Goal: Task Accomplishment & Management: Use online tool/utility

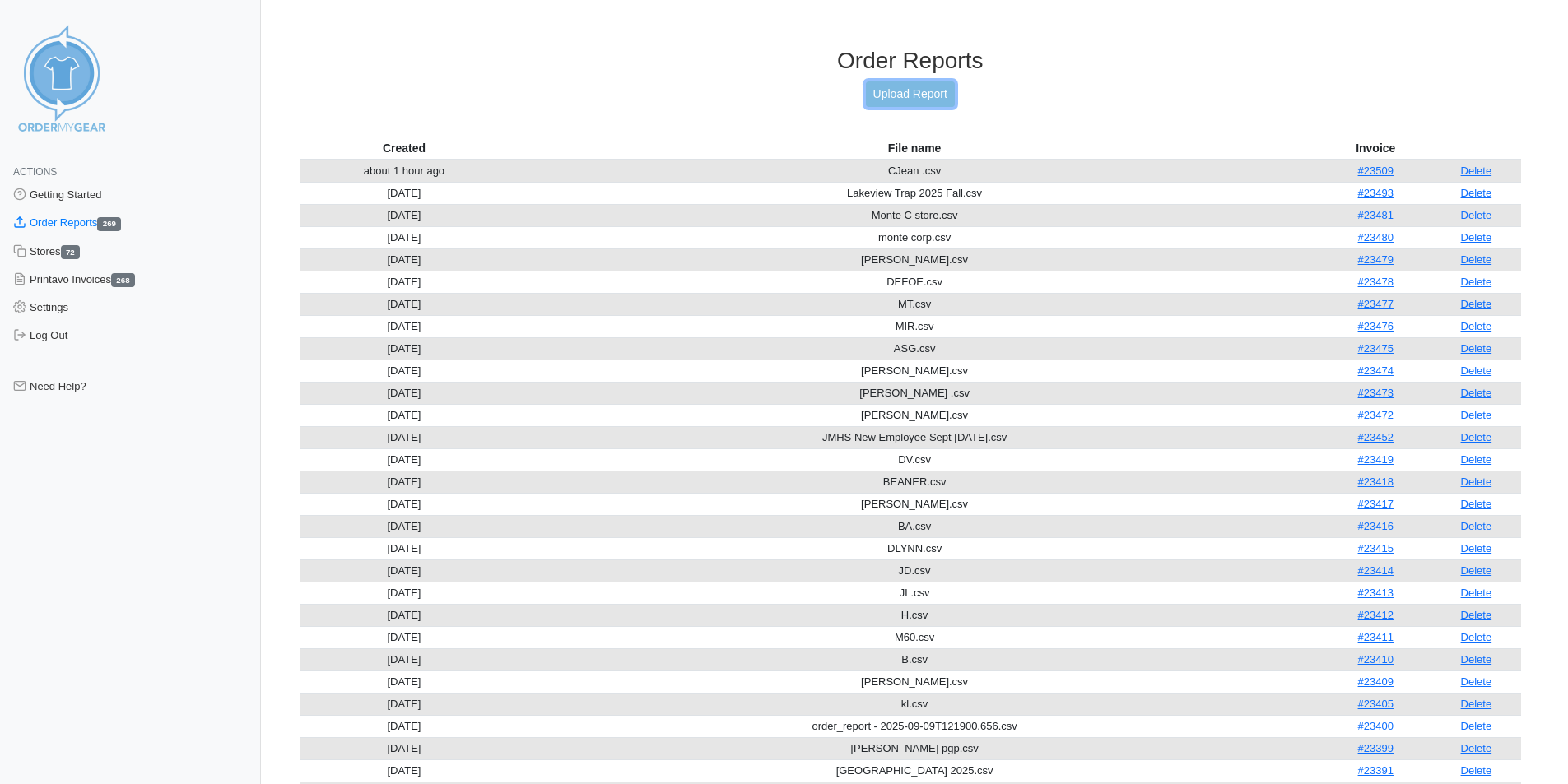
click at [920, 95] on link "Upload Report" at bounding box center [910, 94] width 89 height 26
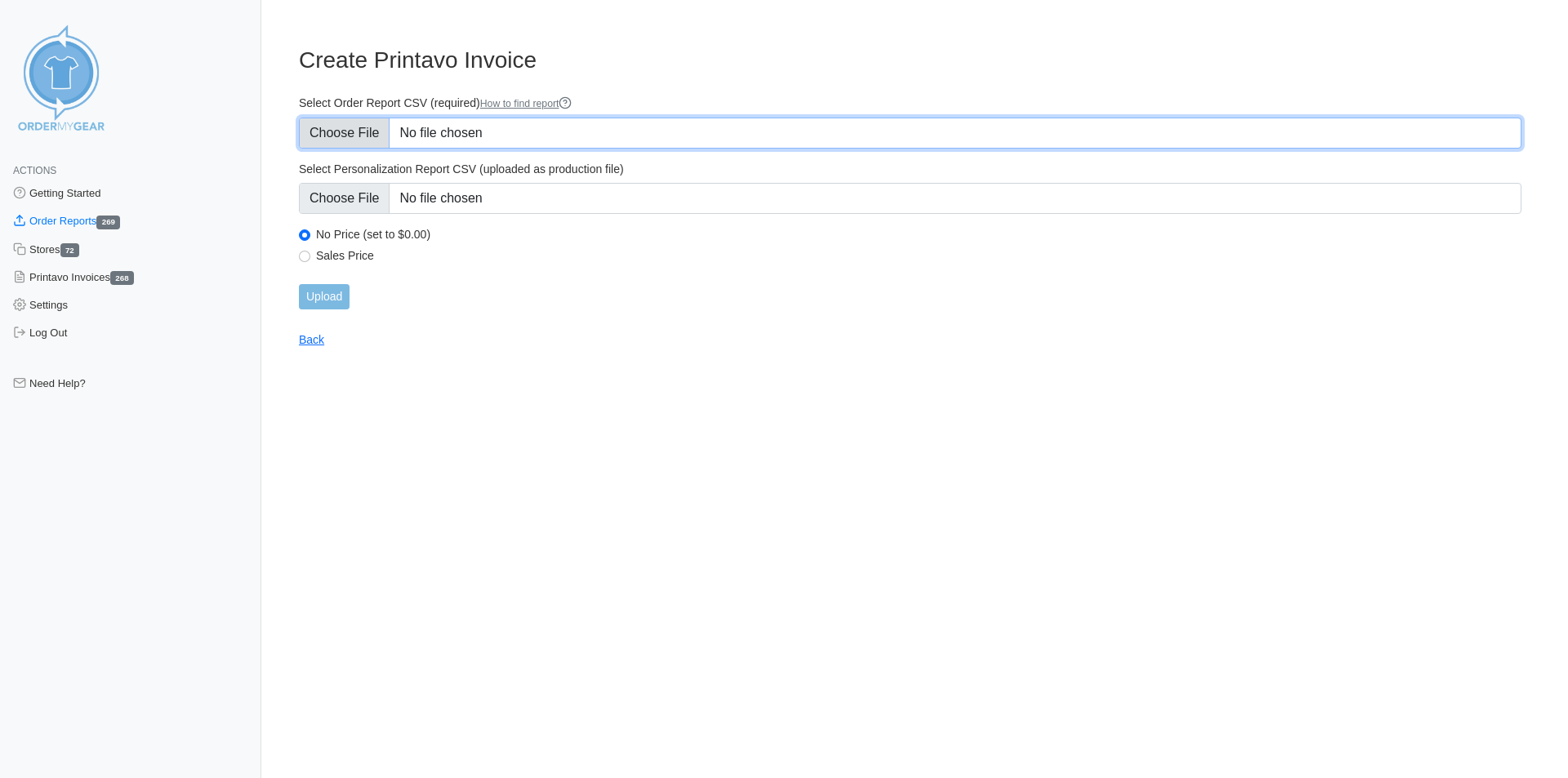
click at [503, 127] on input "Select Order Report CSV (required) How to find report" at bounding box center [910, 132] width 1223 height 31
type input "C:\fakepath\erk.csv"
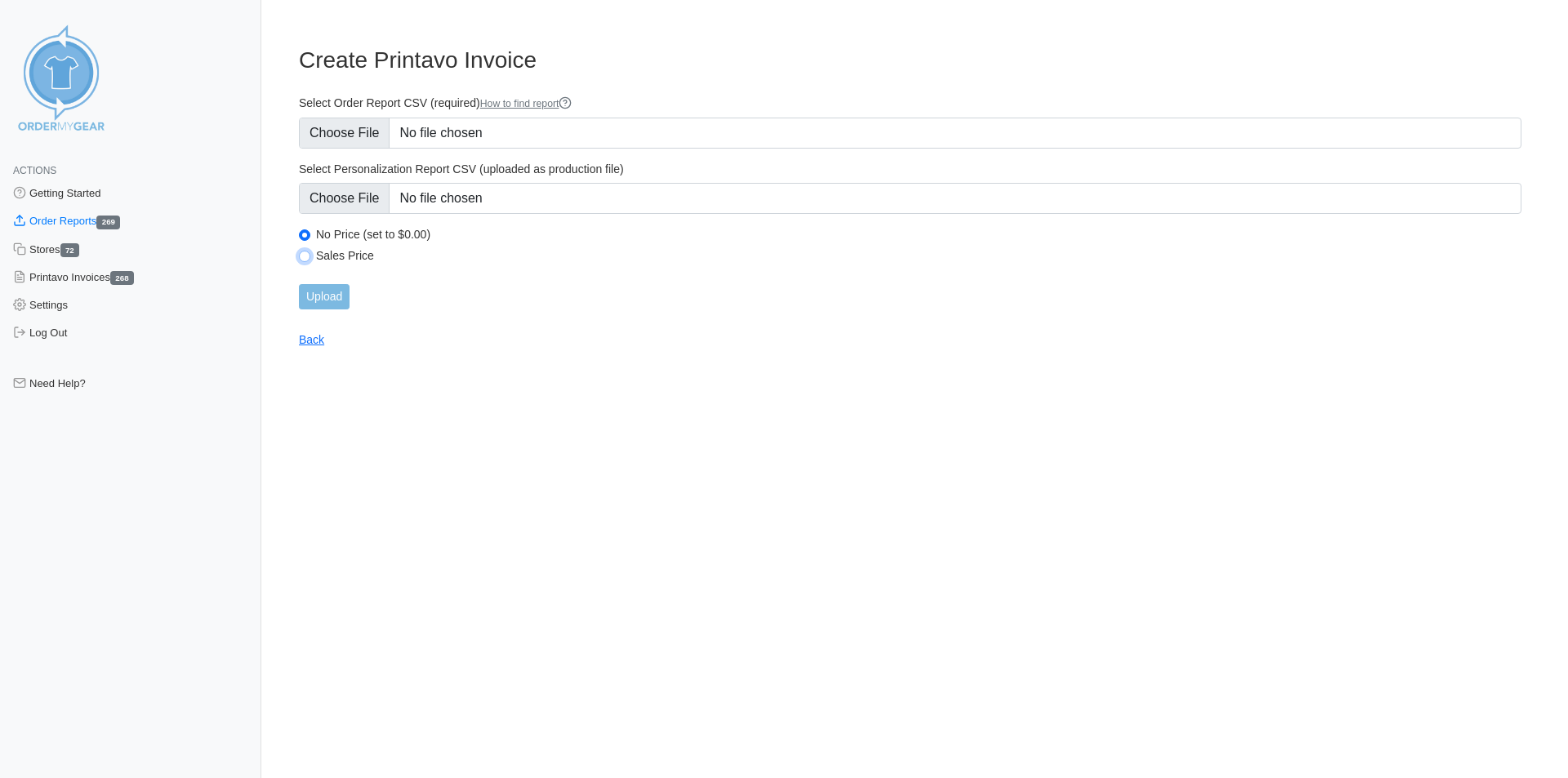
click at [305, 254] on input "Sales Price" at bounding box center [304, 256] width 11 height 11
radio input "true"
click at [330, 292] on input "Upload" at bounding box center [325, 296] width 51 height 25
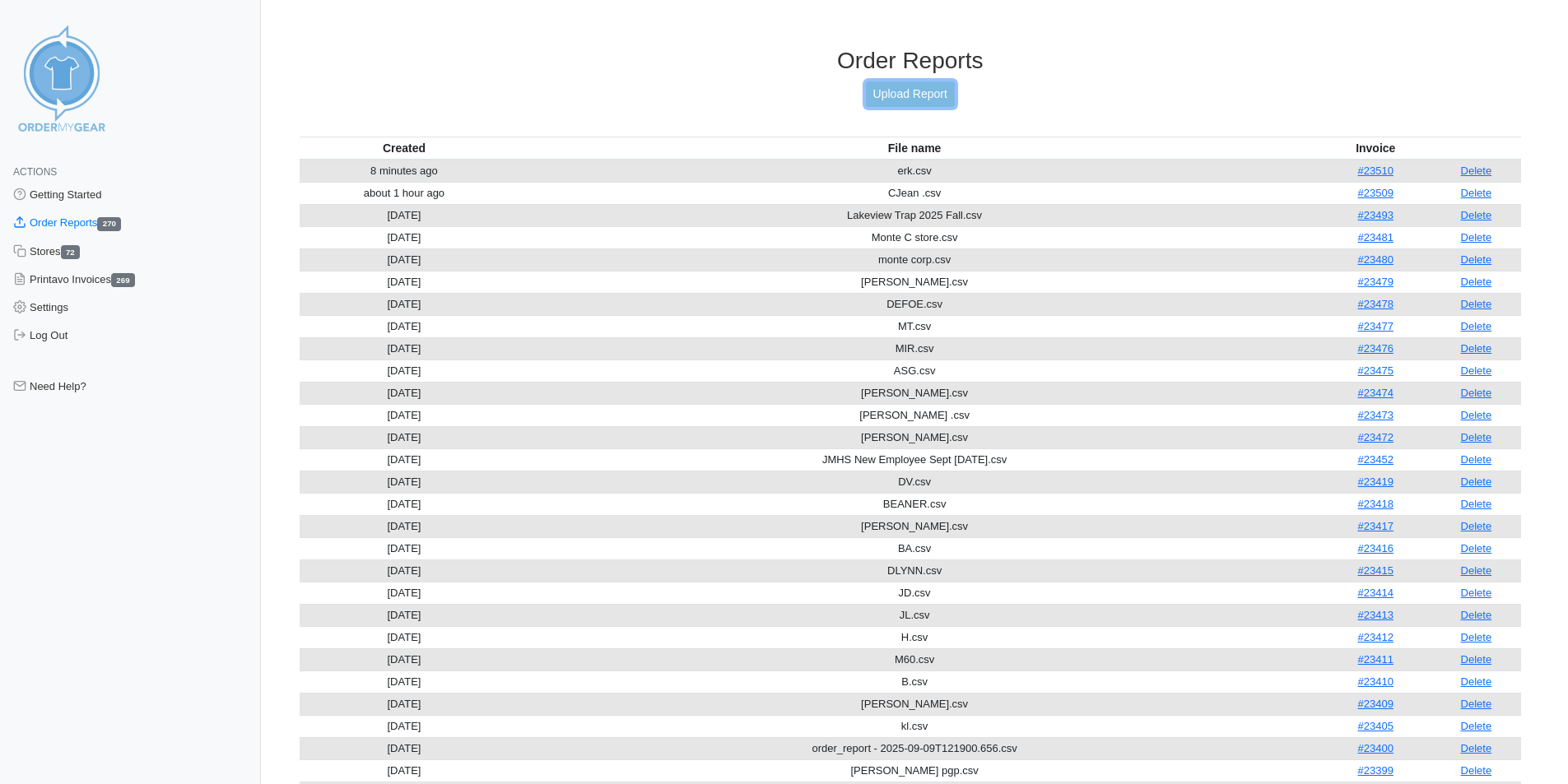
click at [915, 97] on link "Upload Report" at bounding box center [910, 94] width 89 height 26
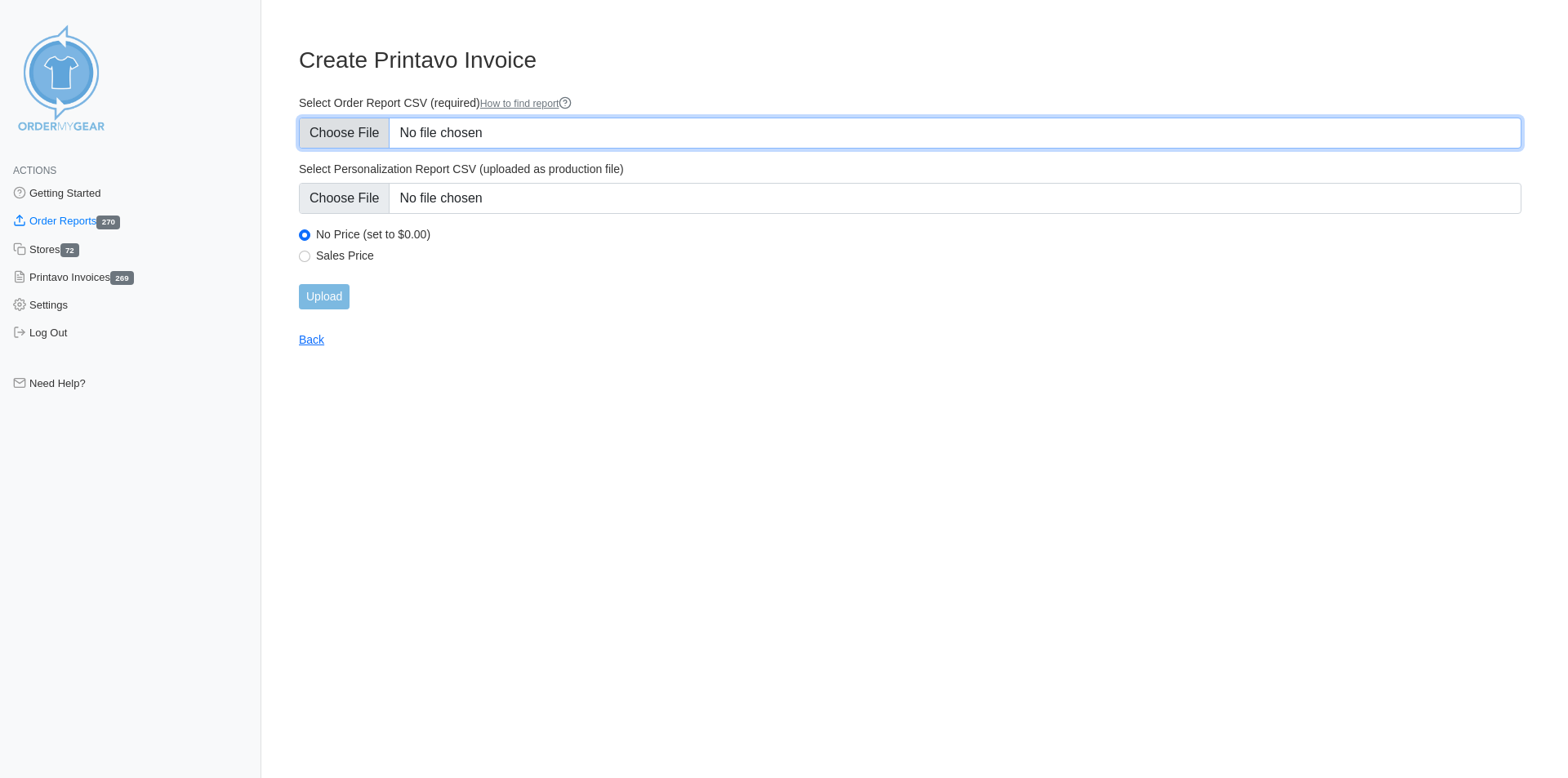
click at [501, 131] on input "Select Order Report CSV (required) How to find report" at bounding box center [910, 132] width 1223 height 31
type input "C:\fakepath\BF.csv"
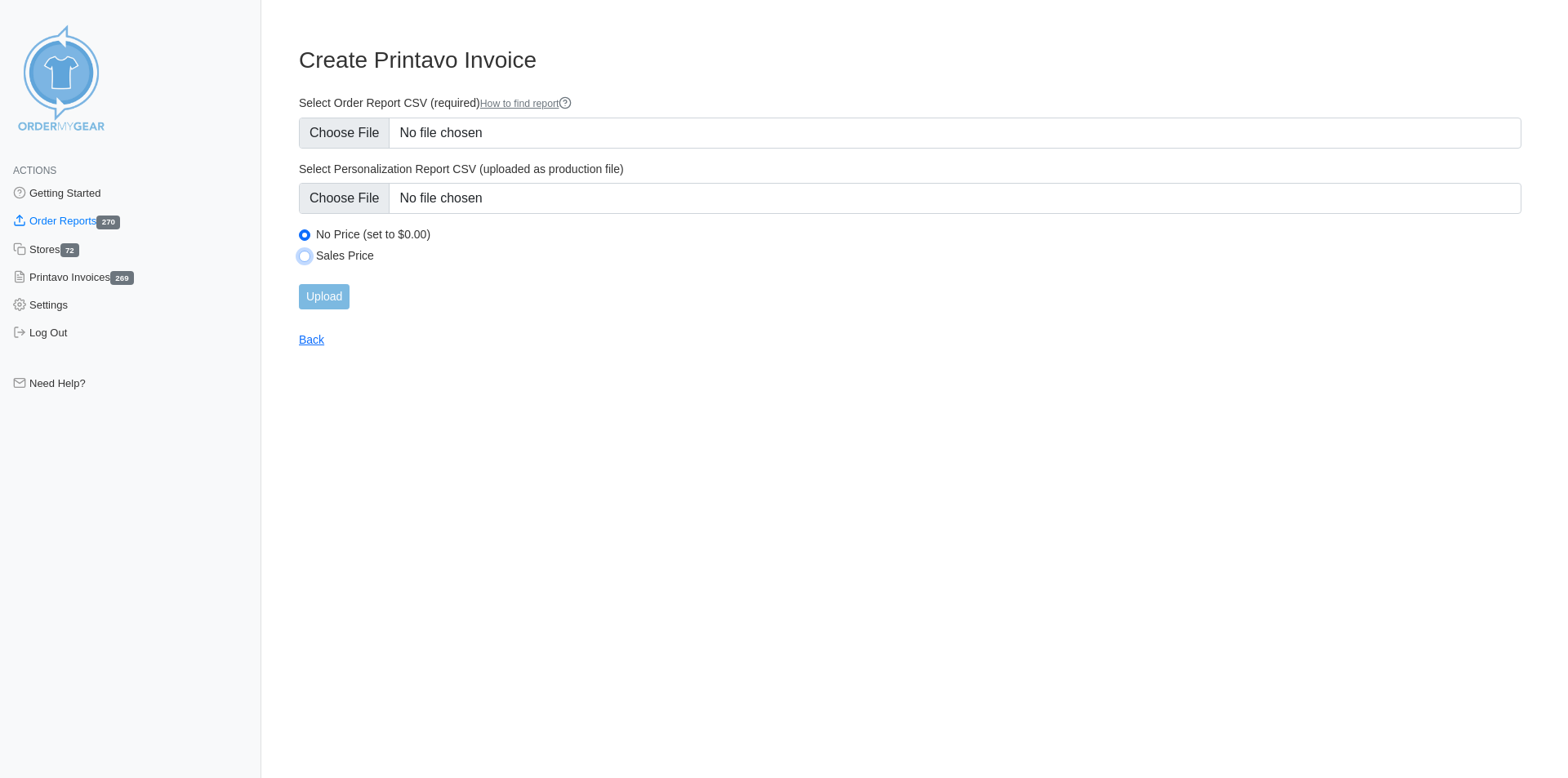
click at [308, 256] on input "Sales Price" at bounding box center [304, 256] width 11 height 11
radio input "true"
click at [325, 296] on input "Upload" at bounding box center [325, 296] width 51 height 25
